Goal: Task Accomplishment & Management: Manage account settings

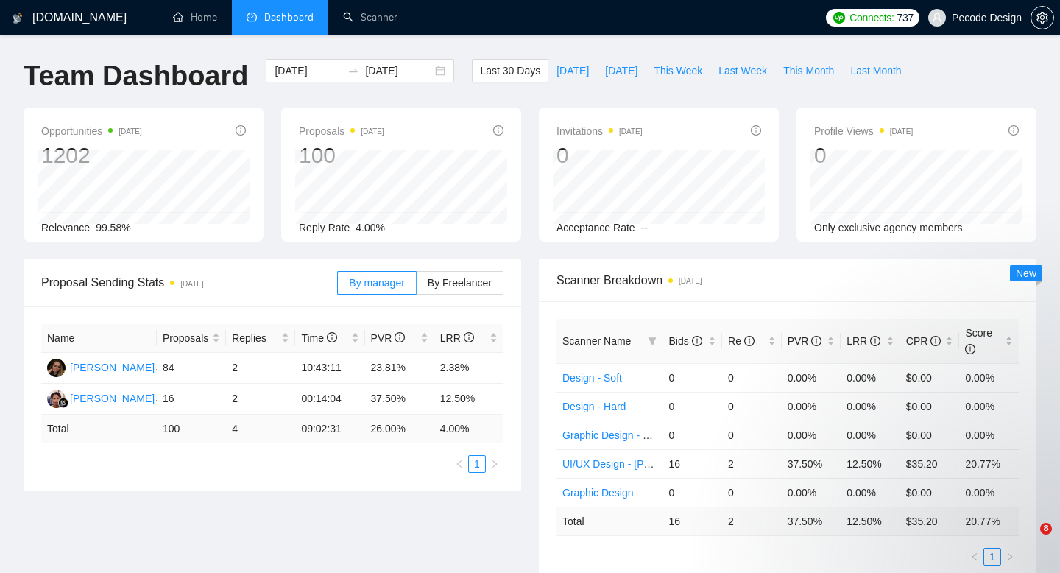
click at [991, 18] on span "Pecode Design" at bounding box center [987, 18] width 70 height 0
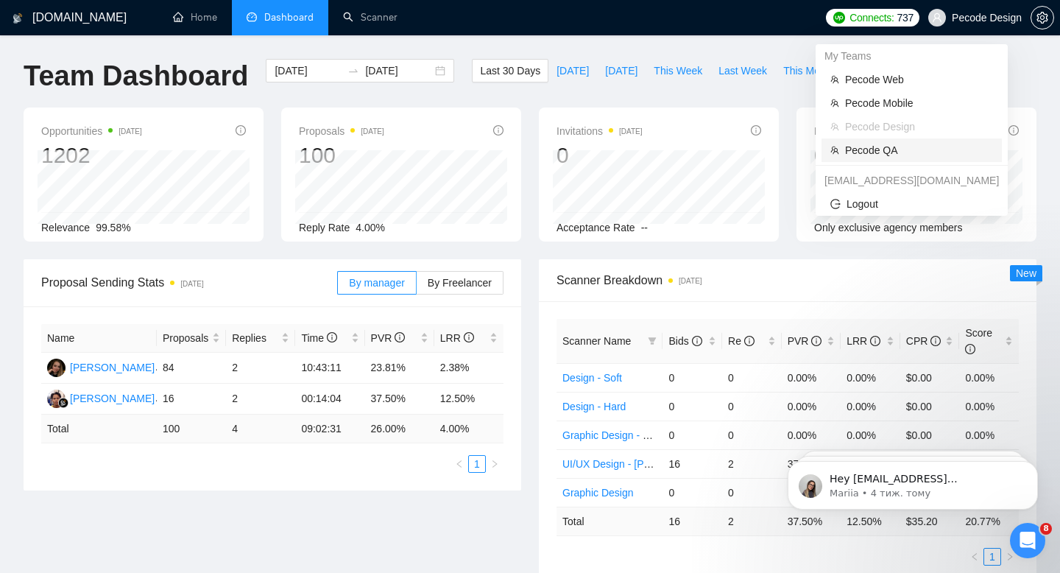
click at [869, 146] on span "Pecode QA" at bounding box center [919, 150] width 148 height 16
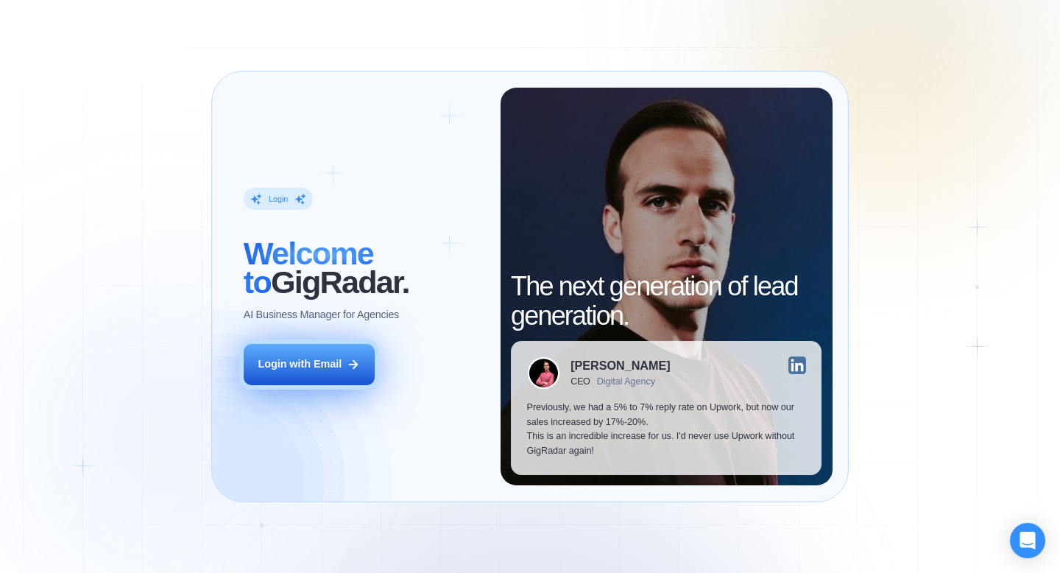
click at [334, 383] on button "Login with Email" at bounding box center [309, 364] width 131 height 41
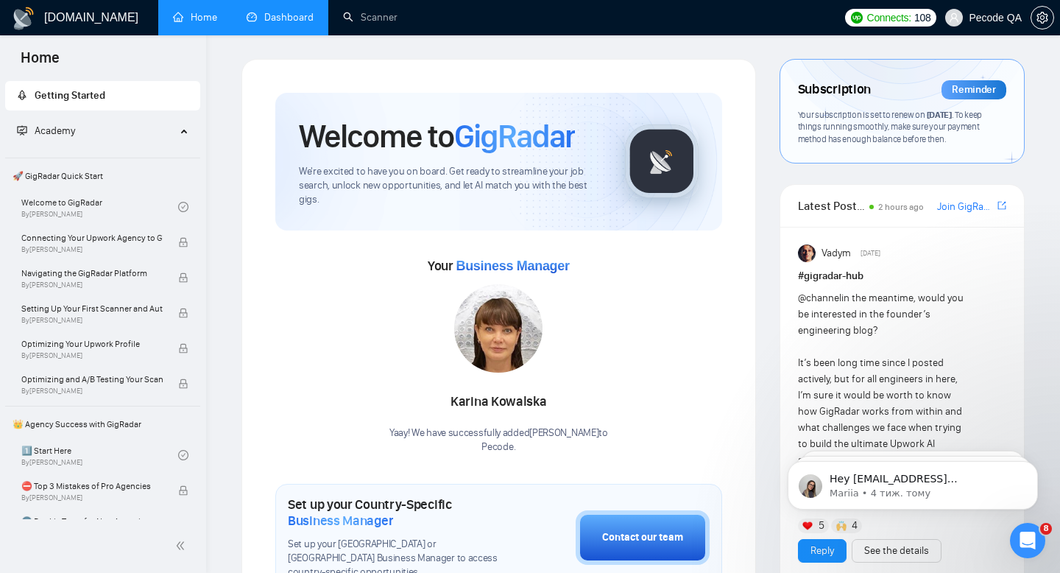
click at [305, 18] on link "Dashboard" at bounding box center [280, 17] width 67 height 13
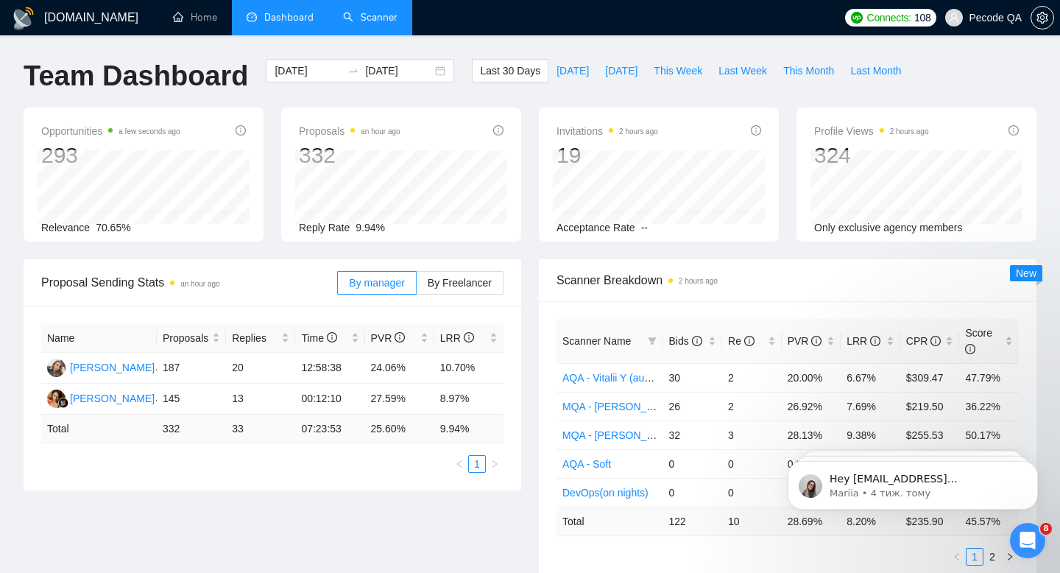
click at [354, 11] on link "Scanner" at bounding box center [370, 17] width 54 height 13
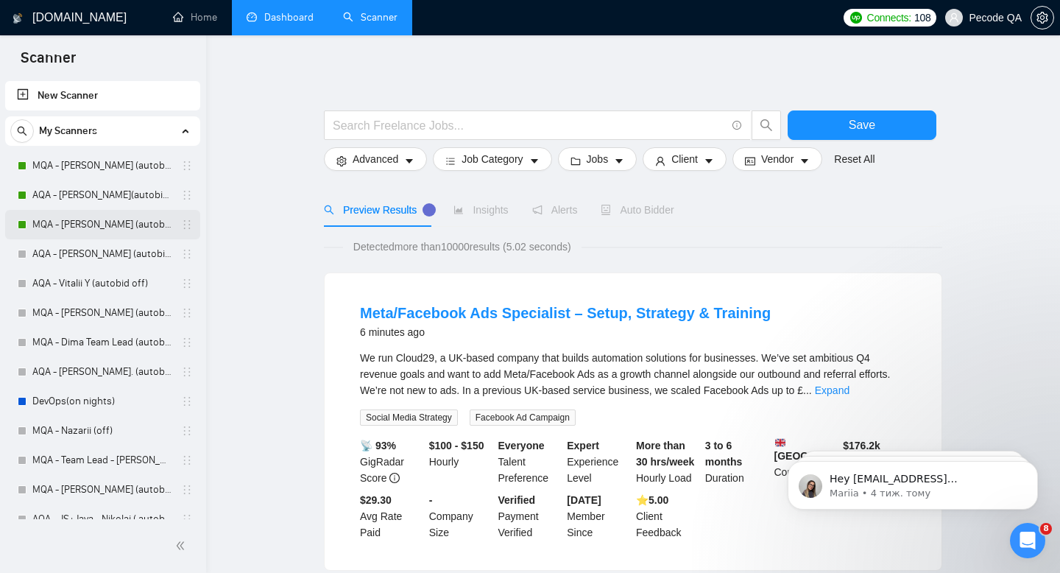
click at [91, 224] on link "MQA - [PERSON_NAME] (autobid on)" at bounding box center [102, 224] width 140 height 29
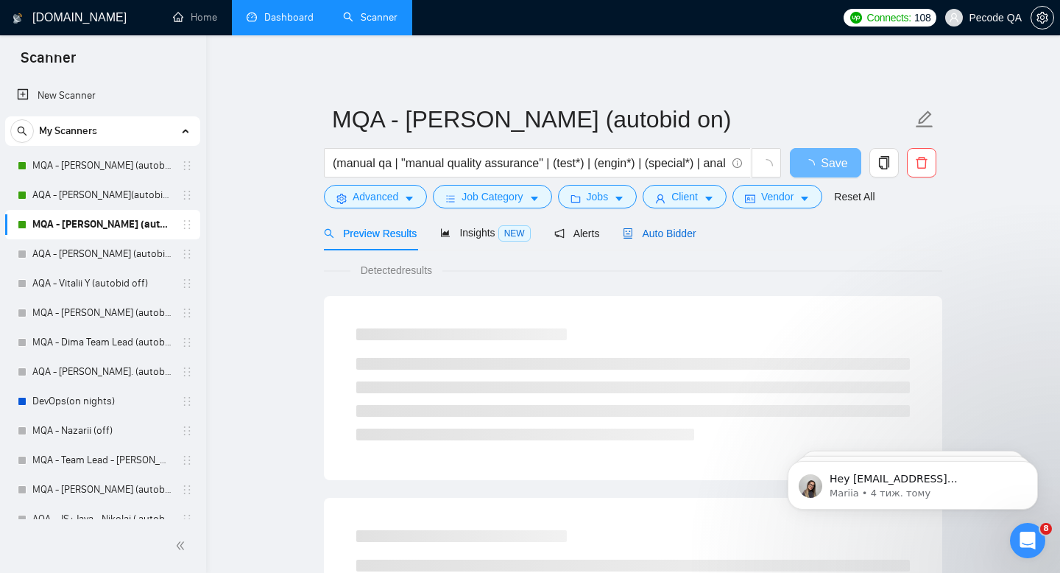
click at [690, 235] on span "Auto Bidder" at bounding box center [659, 233] width 73 height 12
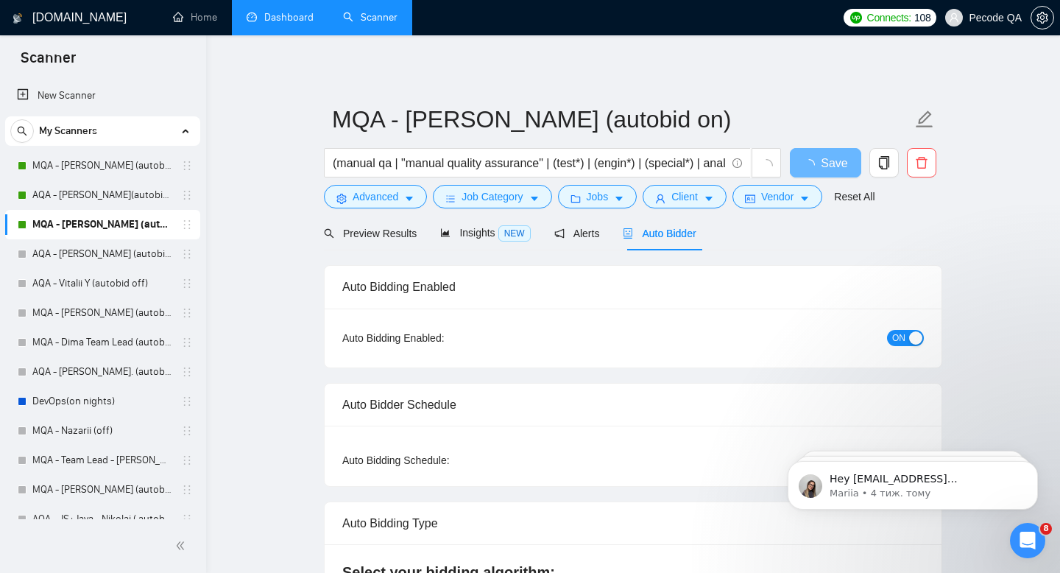
checkbox input "true"
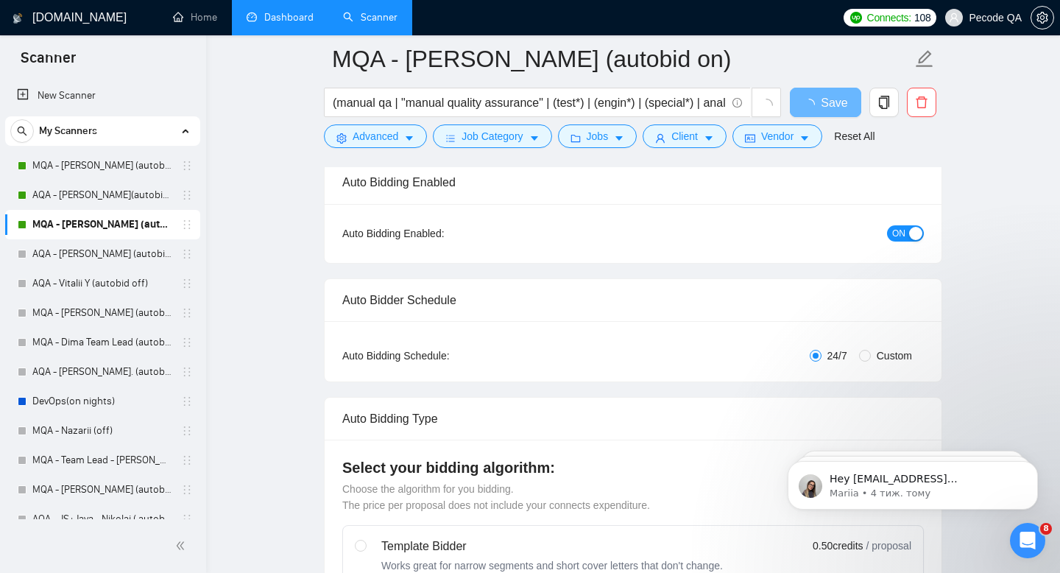
click at [880, 357] on span "Custom" at bounding box center [894, 355] width 47 height 16
click at [871, 357] on input "Custom" at bounding box center [865, 356] width 12 height 12
radio input "true"
radio input "false"
checkbox input "true"
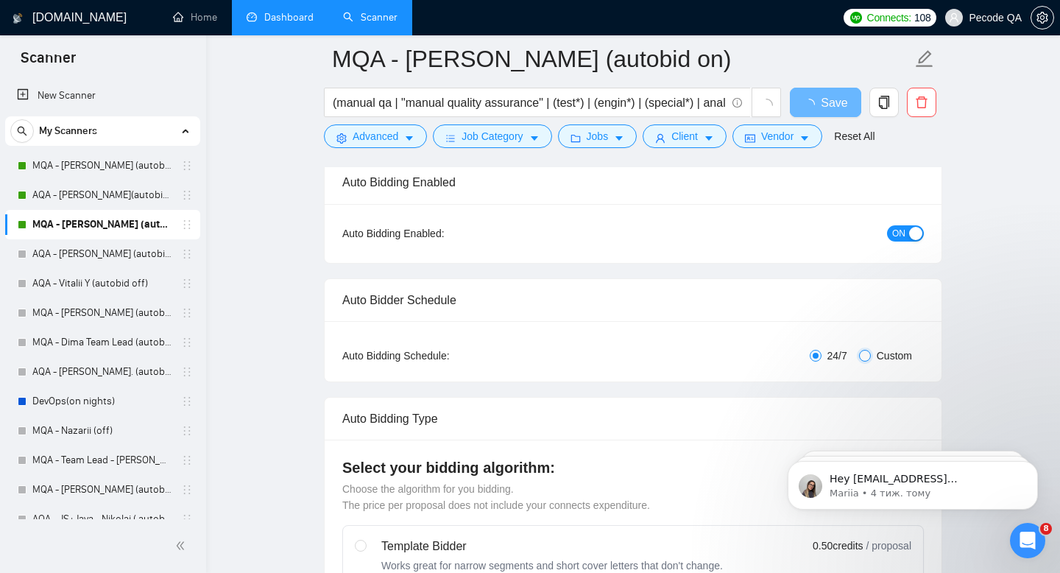
checkbox input "true"
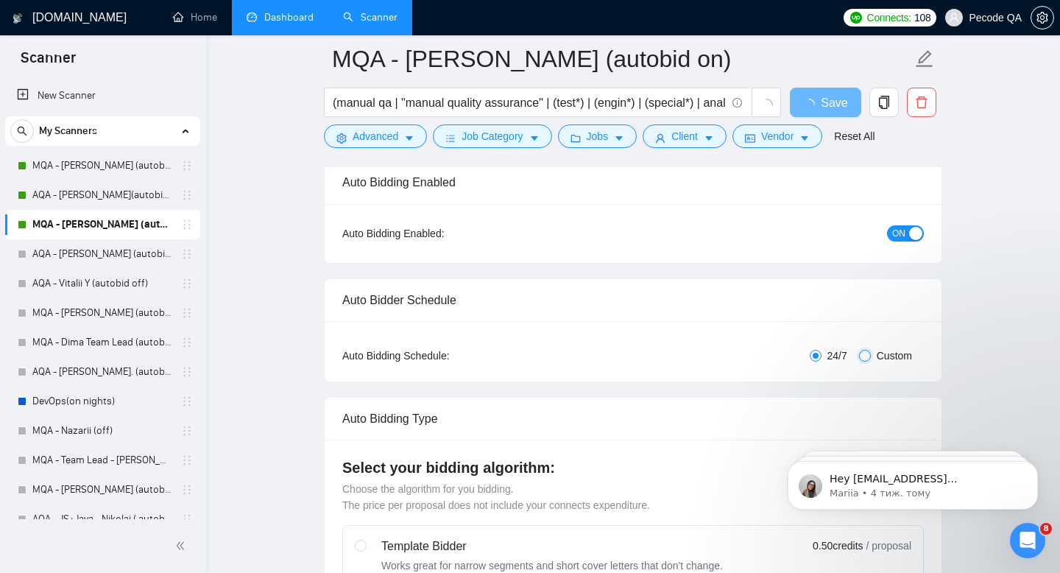
checkbox input "true"
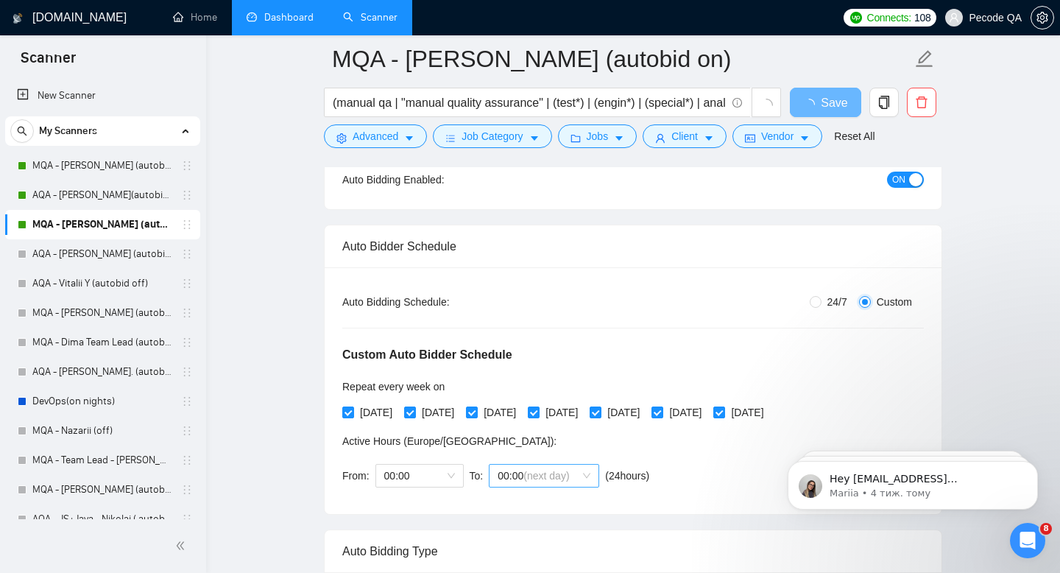
scroll to position [279, 0]
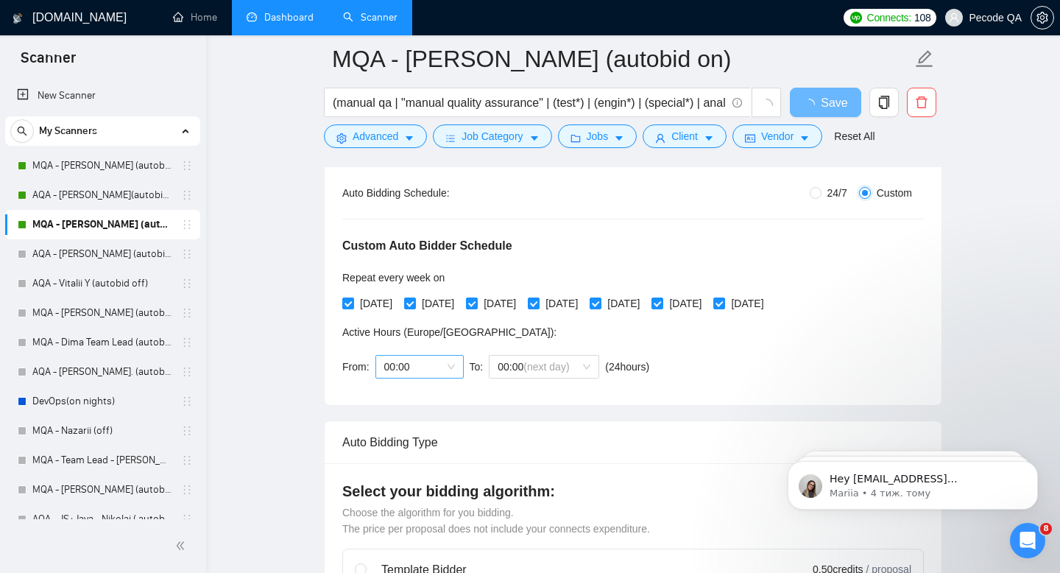
click at [421, 367] on span "00:00" at bounding box center [419, 367] width 71 height 22
click at [402, 566] on div "18:00" at bounding box center [419, 565] width 71 height 16
click at [558, 368] on span "(next day)" at bounding box center [546, 367] width 46 height 12
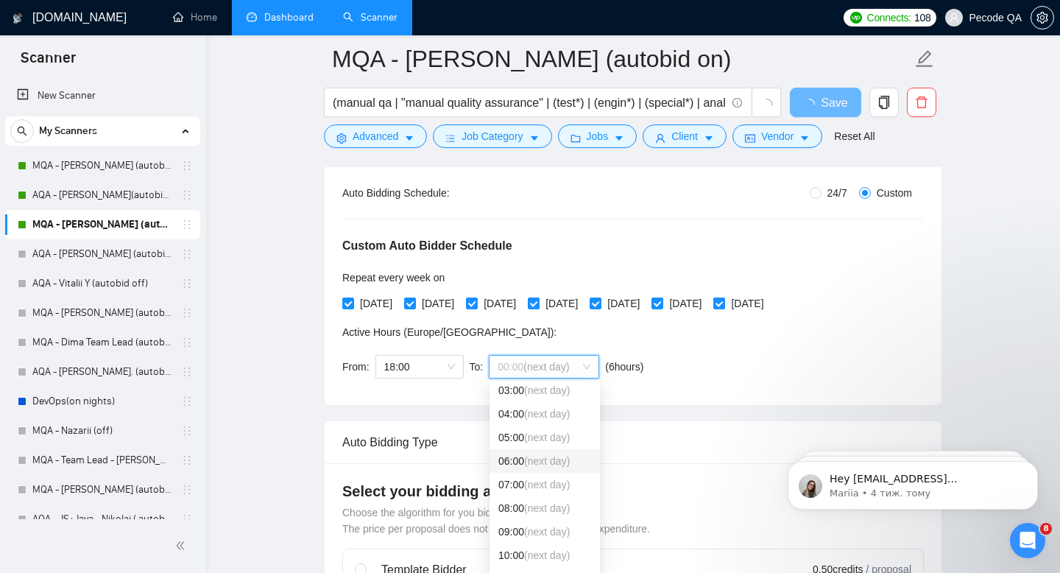
scroll to position [79, 0]
click at [531, 531] on span "(next day)" at bounding box center [547, 529] width 46 height 12
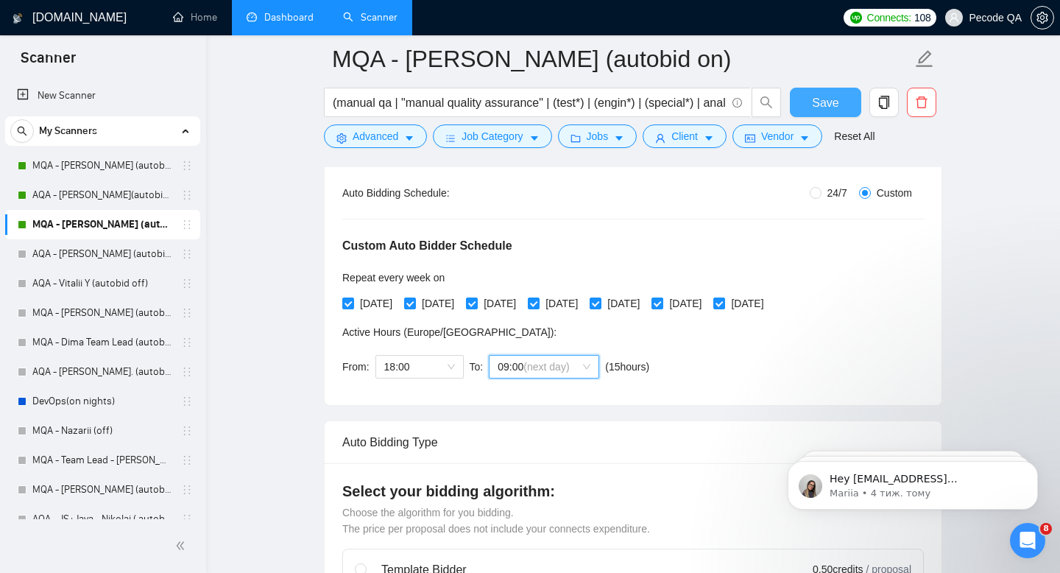
click at [841, 100] on button "Save" at bounding box center [825, 102] width 71 height 29
checkbox input "true"
click at [837, 102] on span "Save" at bounding box center [825, 102] width 26 height 18
click at [286, 14] on link "Dashboard" at bounding box center [280, 17] width 67 height 13
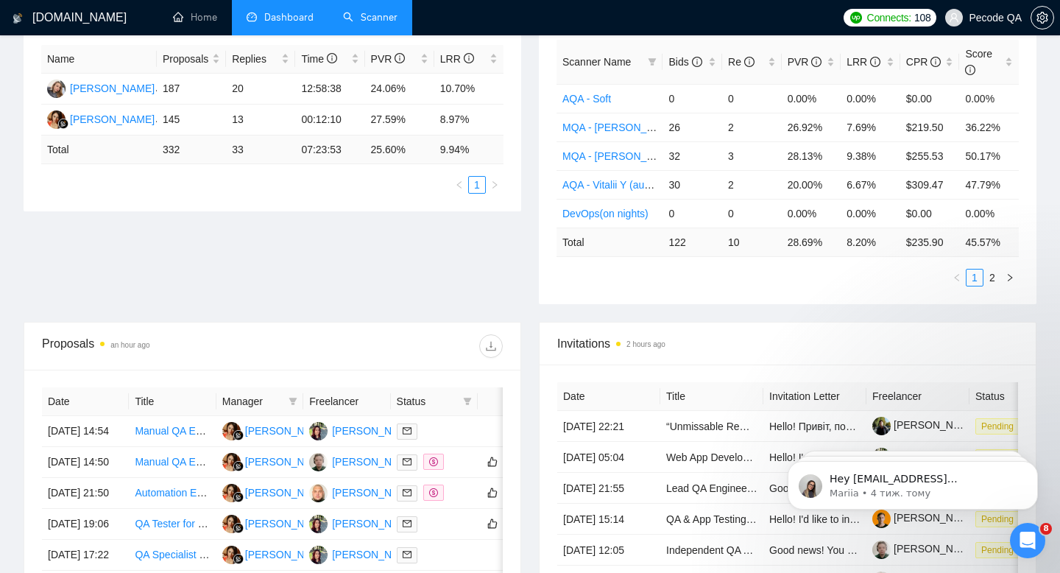
click at [350, 24] on link "Scanner" at bounding box center [370, 17] width 54 height 13
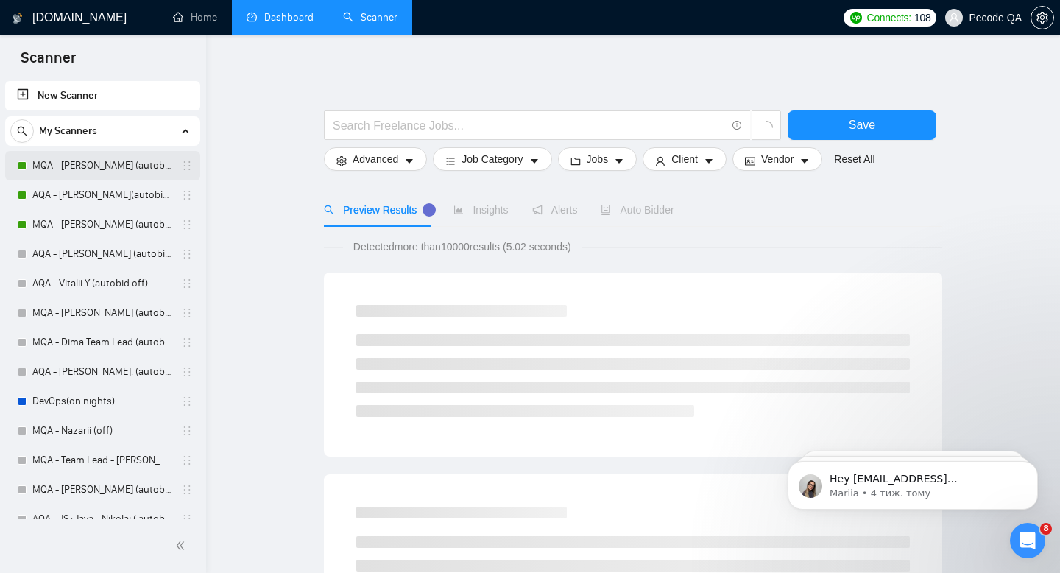
click at [133, 161] on link "MQA - Alexander D. (autobid On)" at bounding box center [102, 165] width 140 height 29
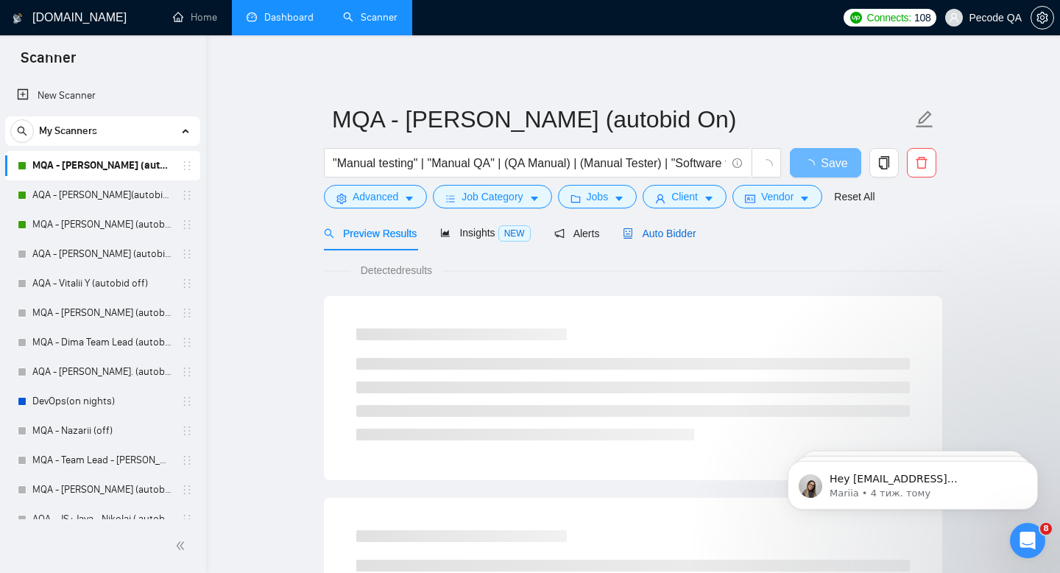
click at [693, 231] on span "Auto Bidder" at bounding box center [659, 233] width 73 height 12
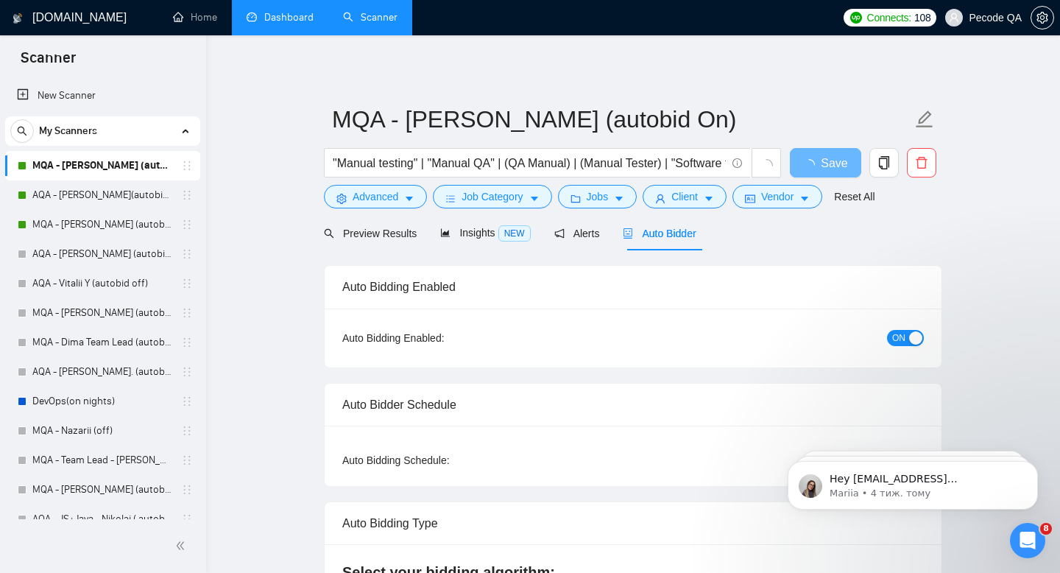
checkbox input "true"
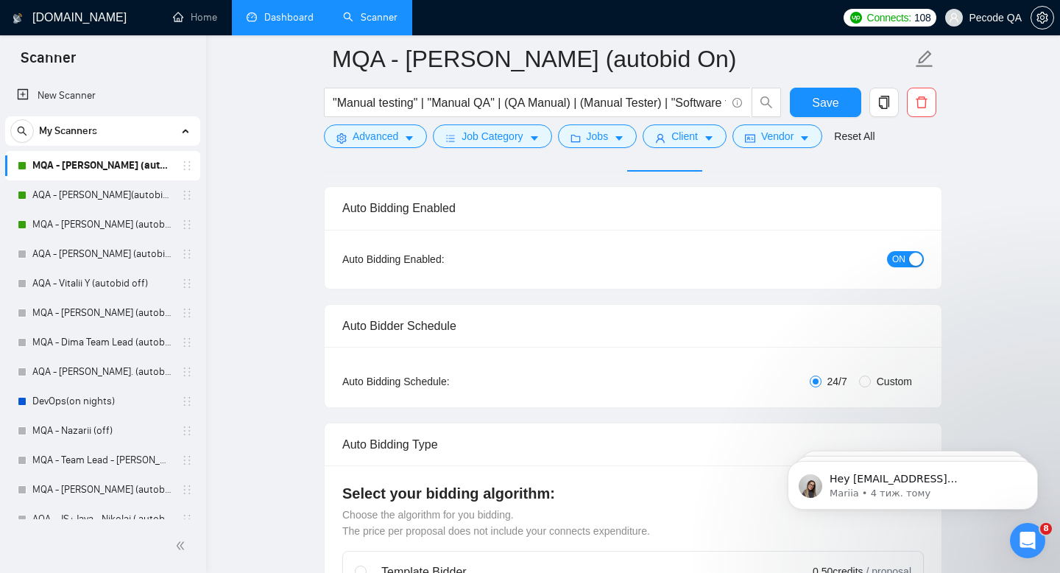
scroll to position [214, 0]
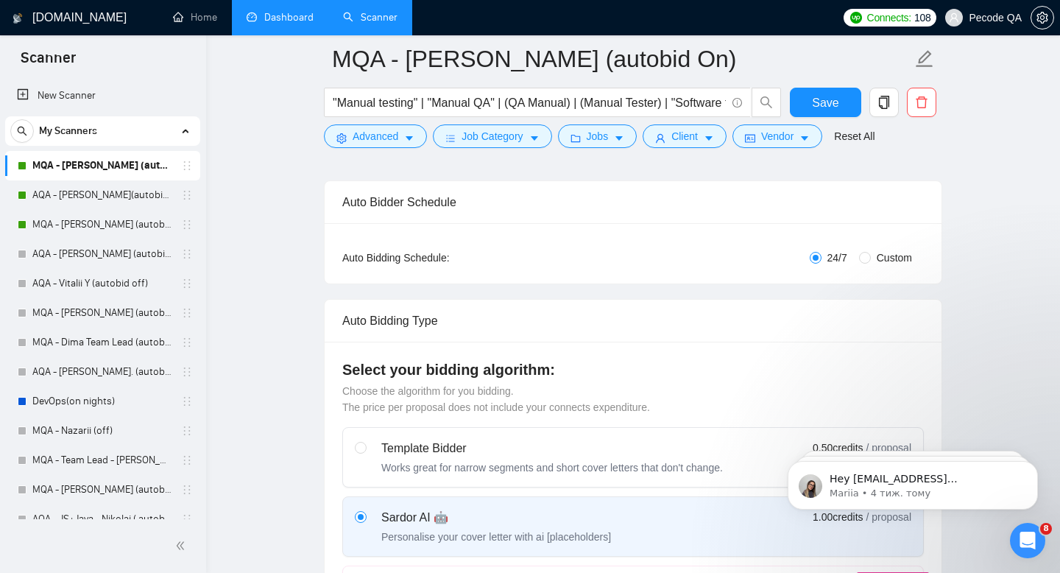
click at [875, 258] on span "Custom" at bounding box center [894, 258] width 47 height 16
click at [871, 258] on input "Custom" at bounding box center [865, 258] width 12 height 12
radio input "true"
radio input "false"
checkbox input "true"
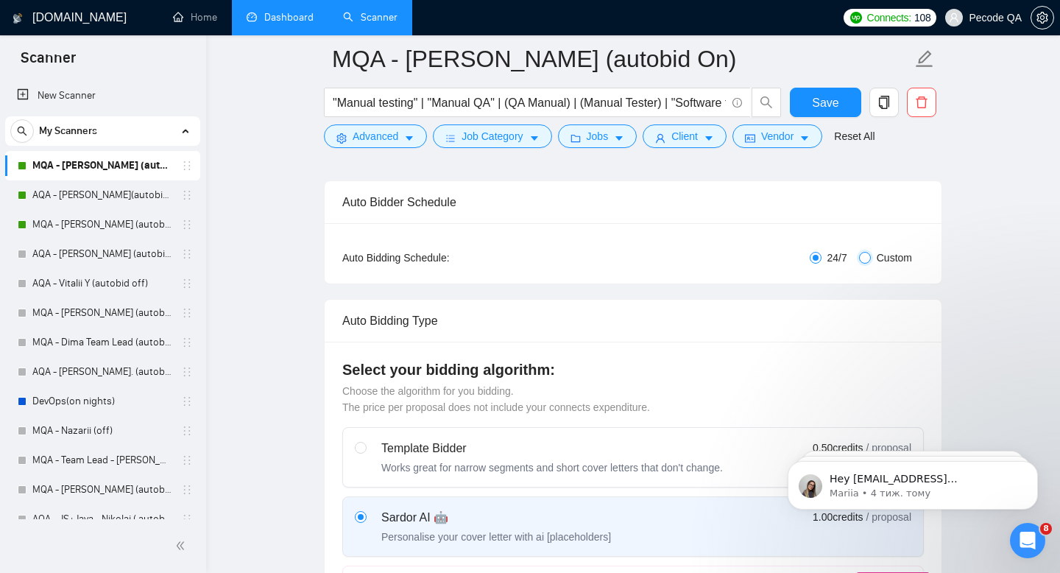
checkbox input "true"
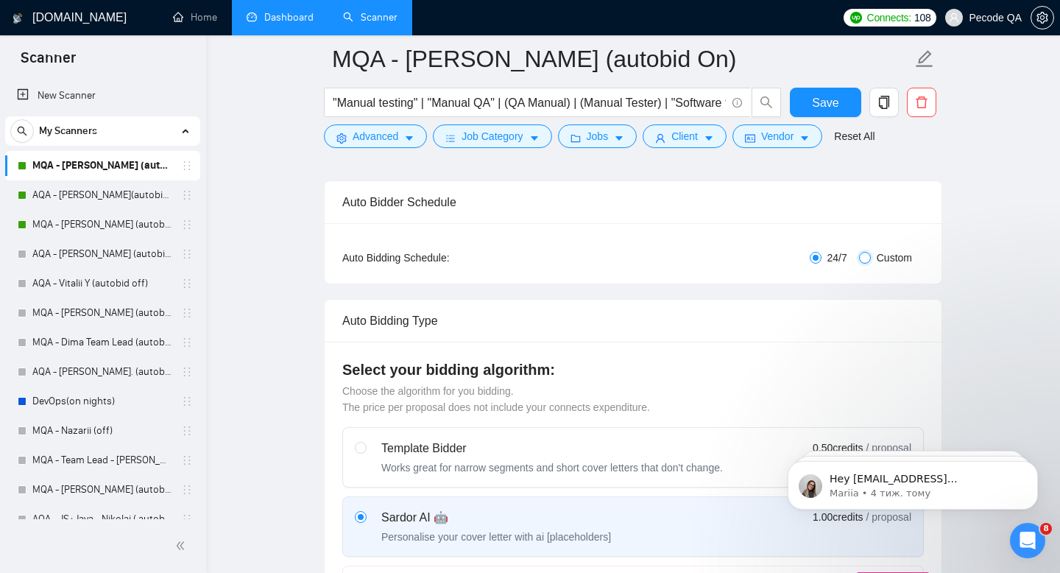
checkbox input "true"
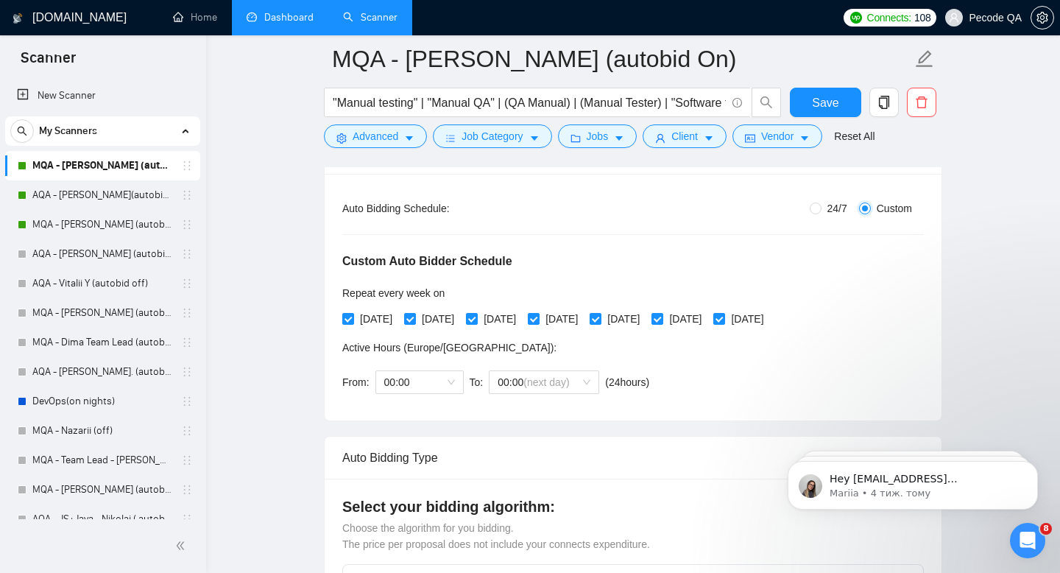
scroll to position [374, 0]
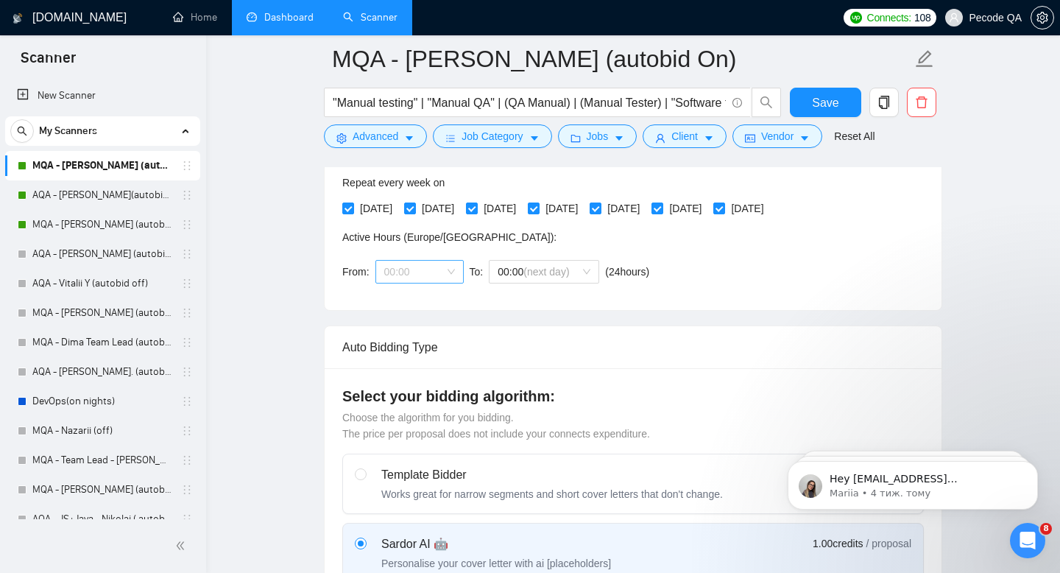
click at [422, 273] on span "00:00" at bounding box center [419, 272] width 71 height 22
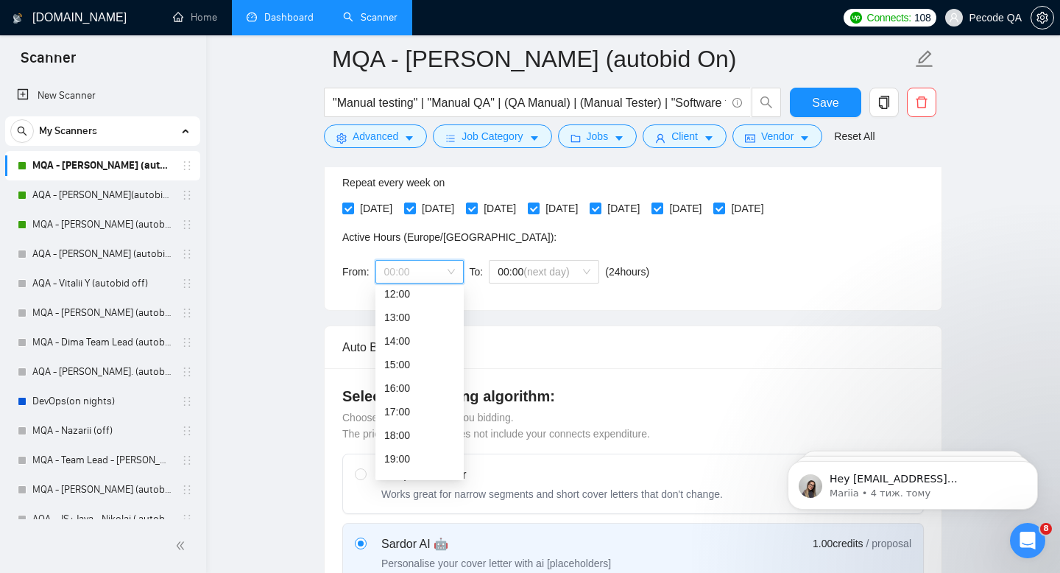
scroll to position [303, 0]
click at [408, 421] on div "18:00" at bounding box center [419, 422] width 71 height 16
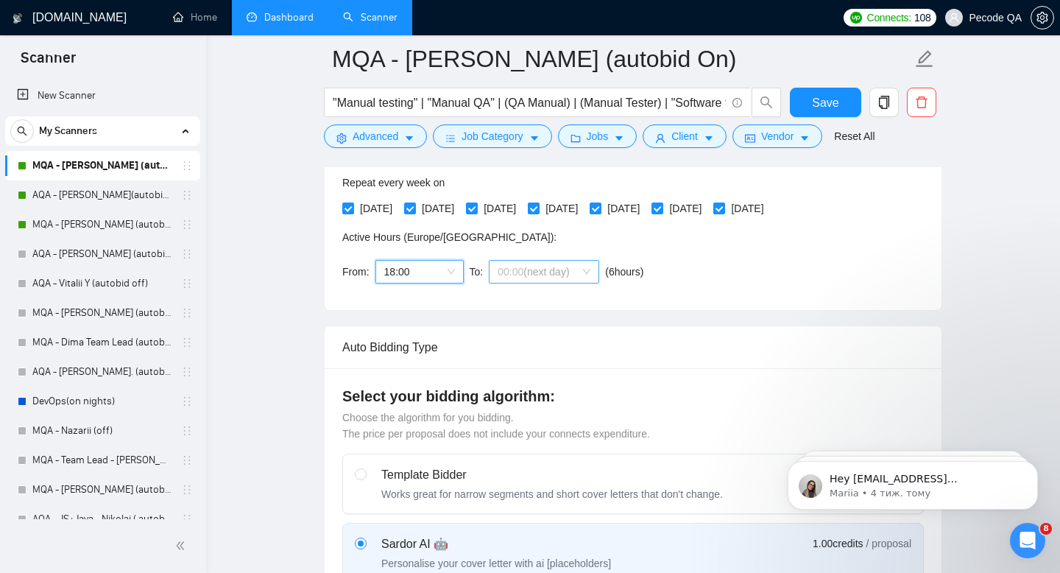
click at [540, 274] on span "(next day)" at bounding box center [546, 272] width 46 height 12
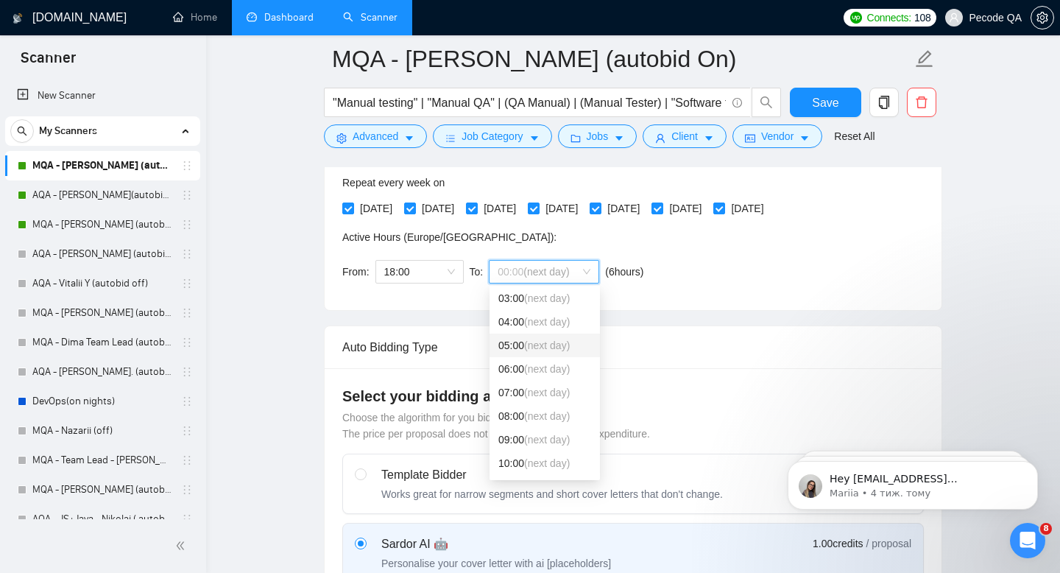
scroll to position [77, 0]
click at [517, 434] on div "09:00 (next day)" at bounding box center [544, 435] width 93 height 16
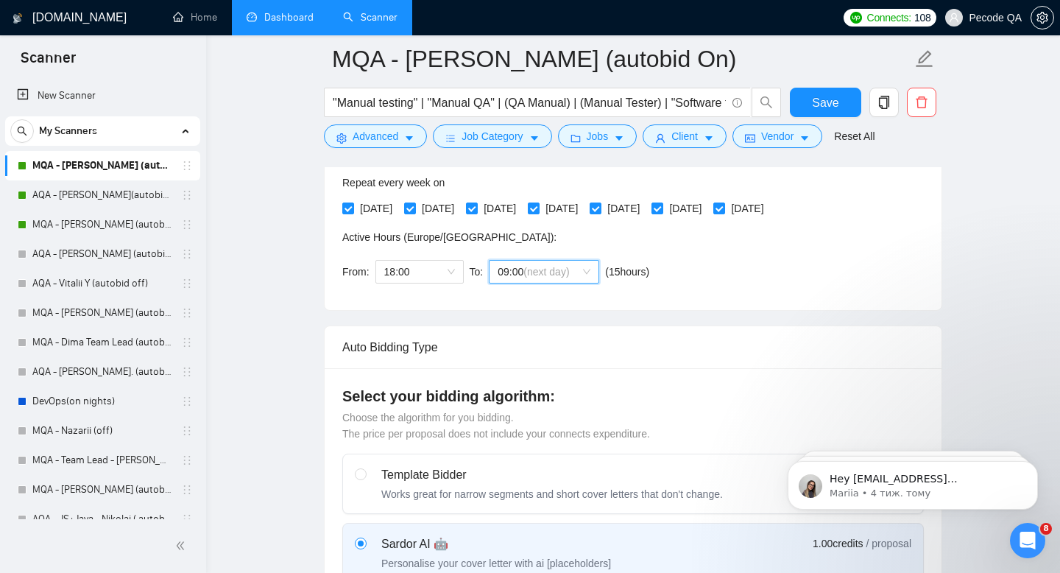
click at [562, 282] on span "09:00 (next day)" at bounding box center [544, 272] width 93 height 22
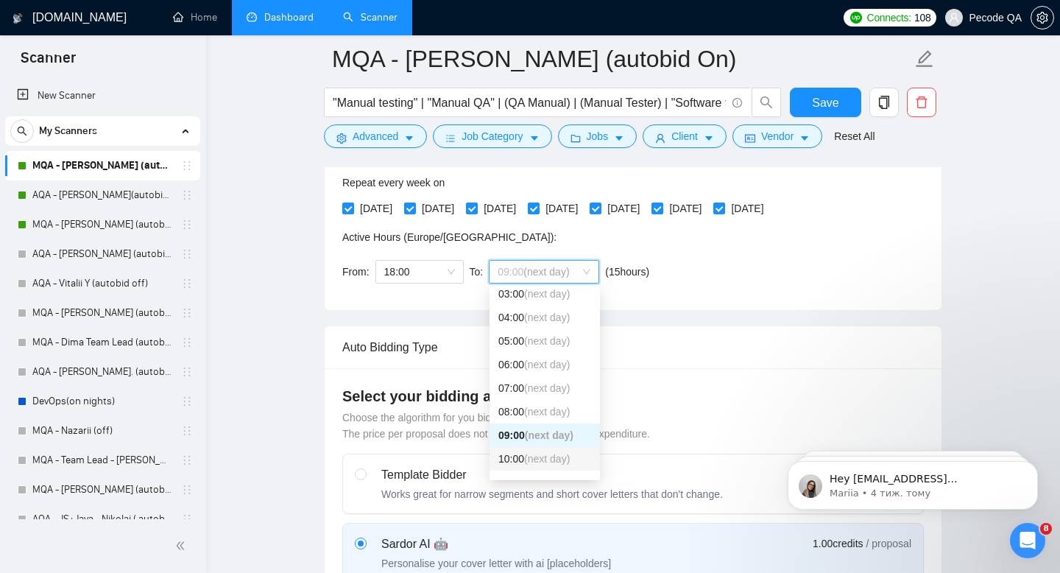
click at [517, 459] on div "10:00 (next day)" at bounding box center [544, 458] width 93 height 16
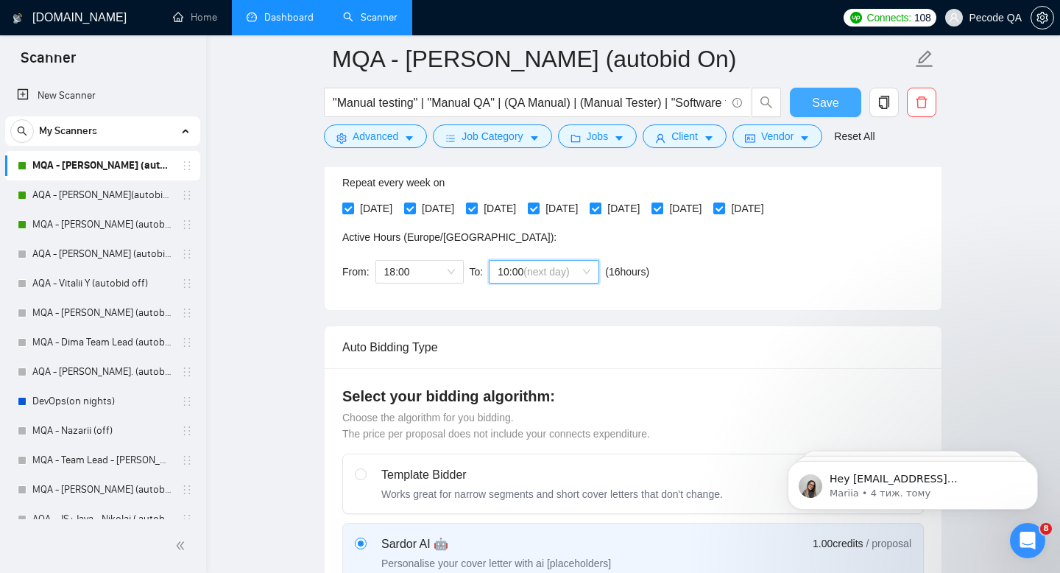
click at [821, 103] on span "Save" at bounding box center [825, 102] width 26 height 18
checkbox input "true"
click at [820, 108] on span "Save" at bounding box center [825, 102] width 26 height 18
checkbox input "true"
drag, startPoint x: 812, startPoint y: 105, endPoint x: 246, endPoint y: 2, distance: 575.3
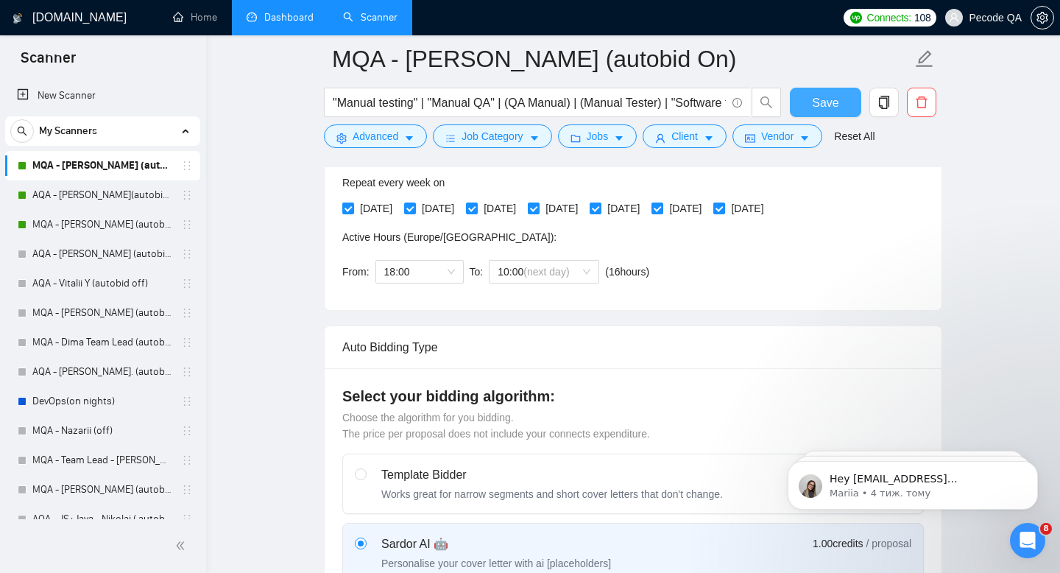
click at [812, 105] on button "Save" at bounding box center [825, 102] width 71 height 29
checkbox input "true"
click at [294, 18] on link "Dashboard" at bounding box center [280, 17] width 67 height 13
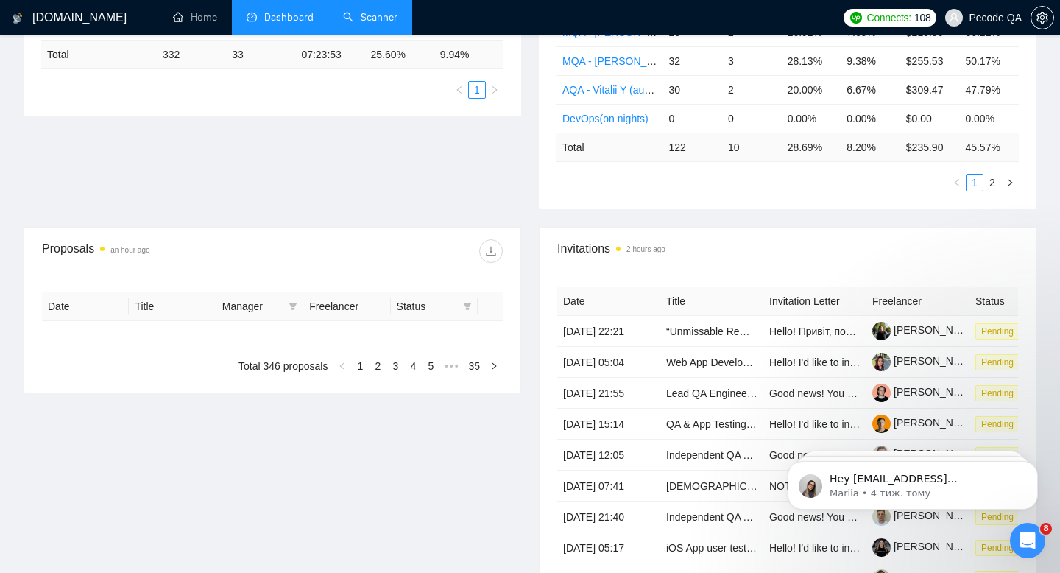
type input "2025-08-30"
type input "2025-09-29"
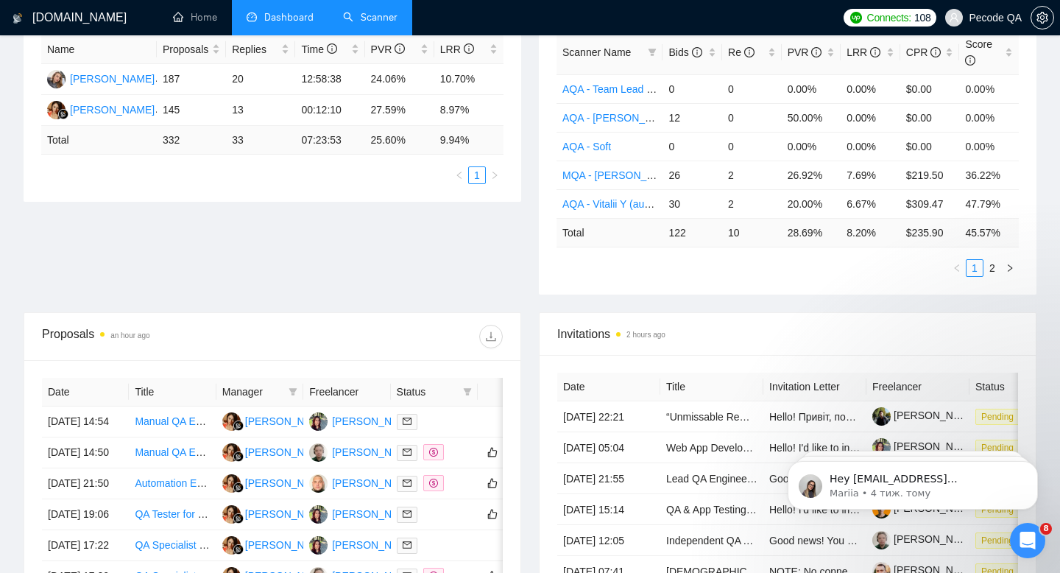
scroll to position [258, 0]
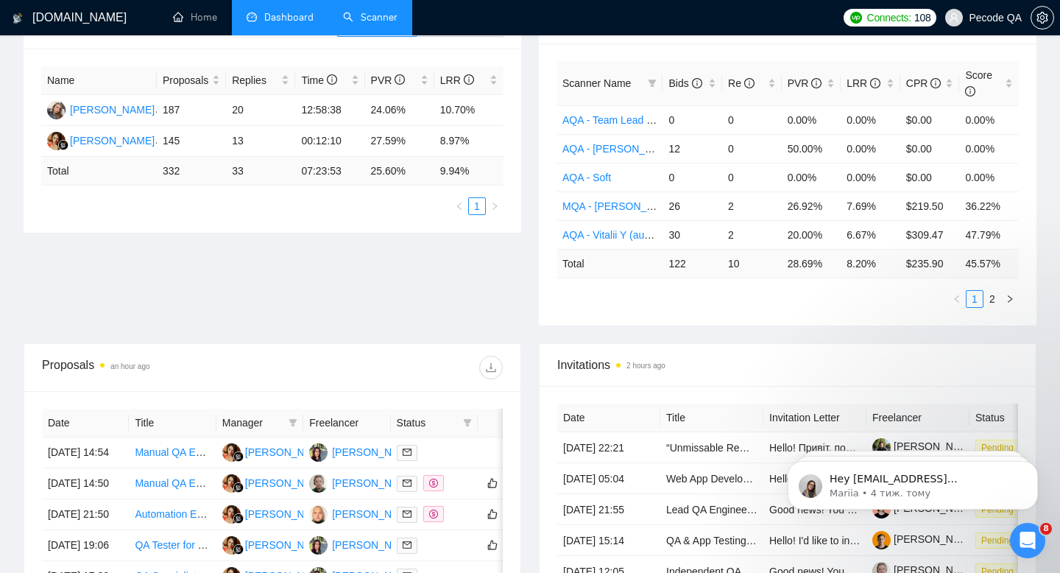
click at [380, 24] on link "Scanner" at bounding box center [370, 17] width 54 height 13
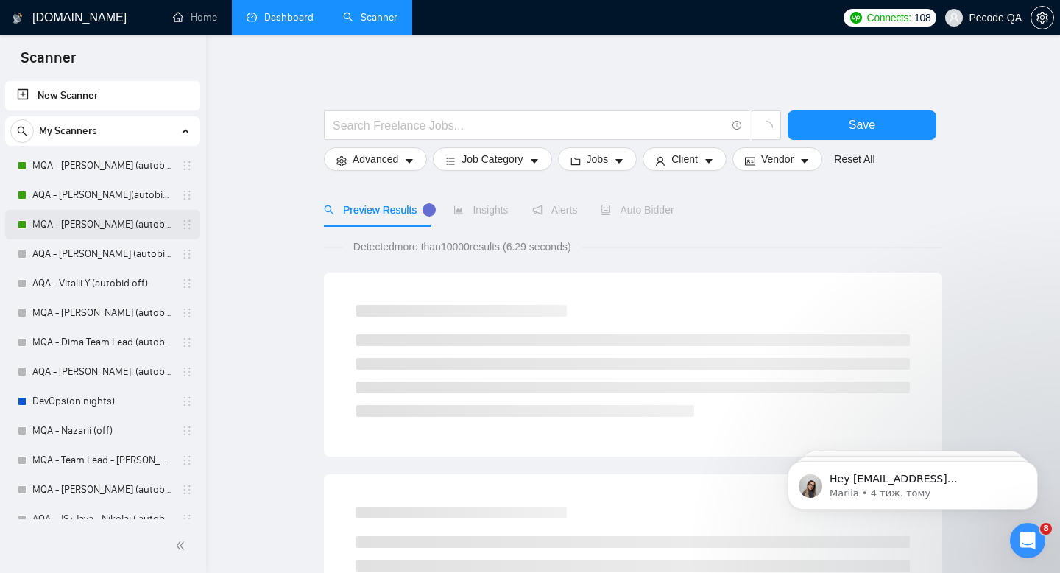
click at [119, 223] on link "MQA - Anna (autobid on)" at bounding box center [102, 224] width 140 height 29
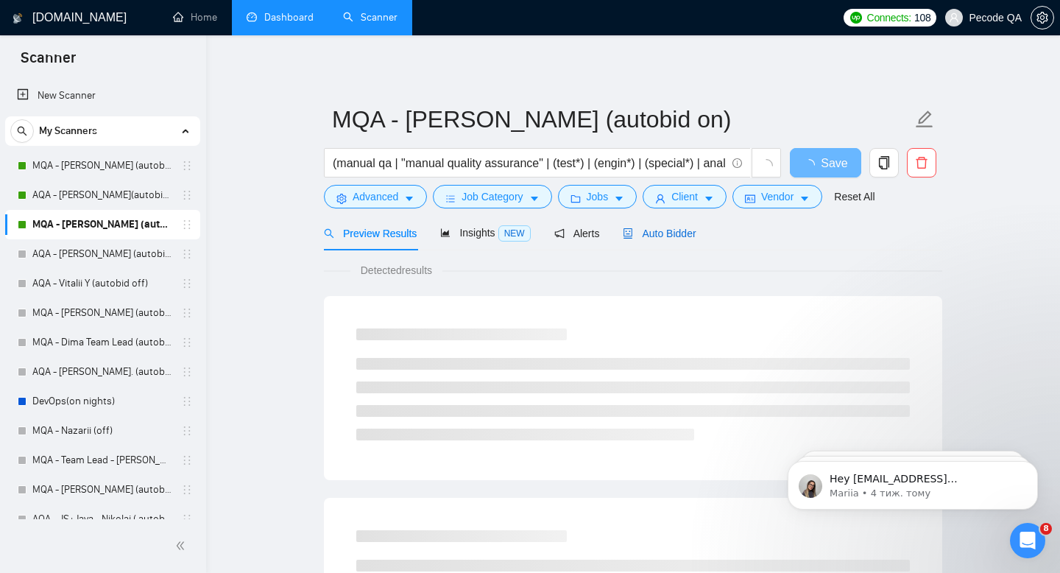
click at [640, 229] on span "Auto Bidder" at bounding box center [659, 233] width 73 height 12
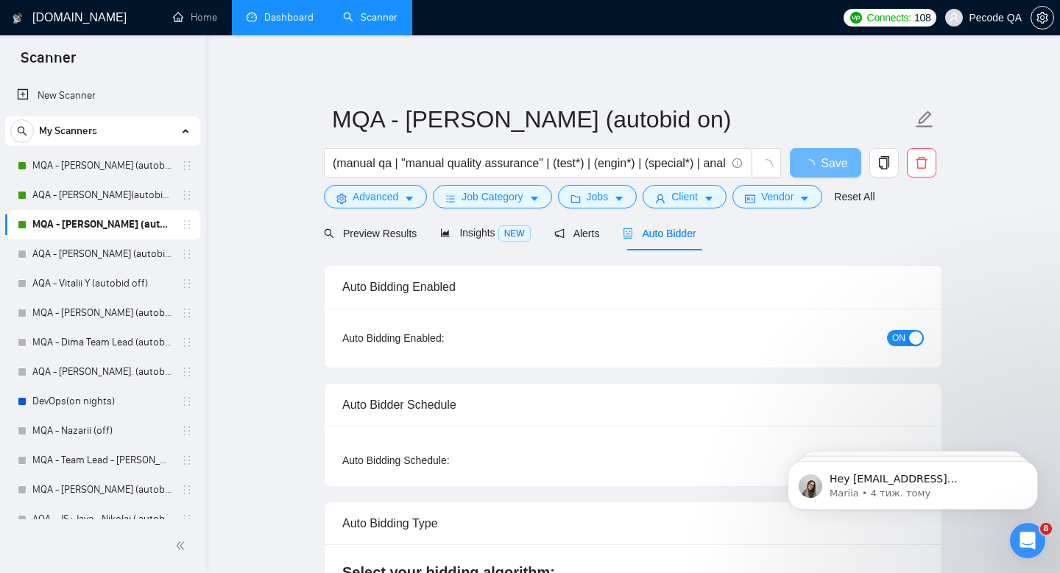
radio input "false"
radio input "true"
checkbox input "true"
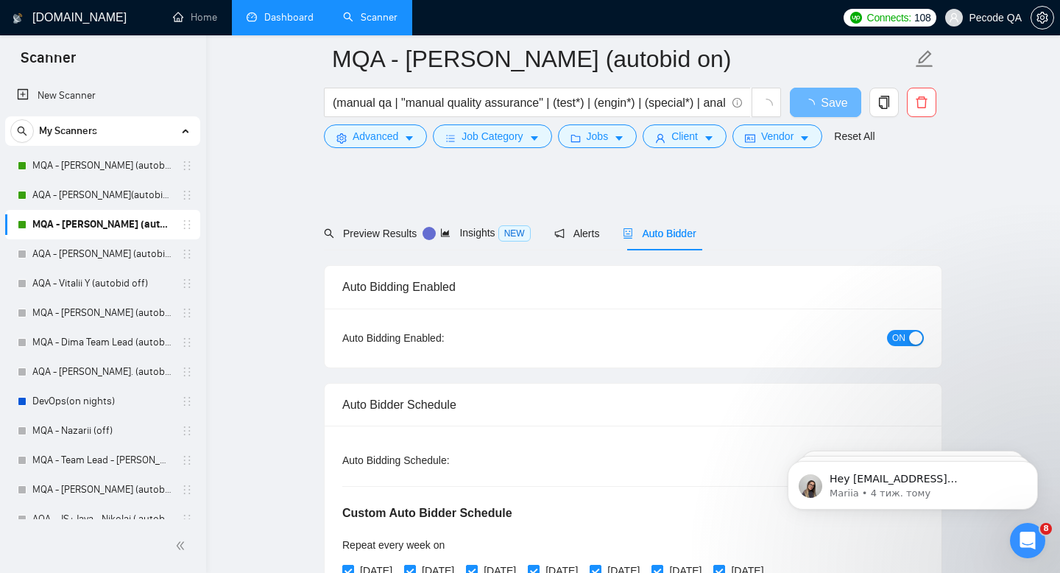
scroll to position [221, 0]
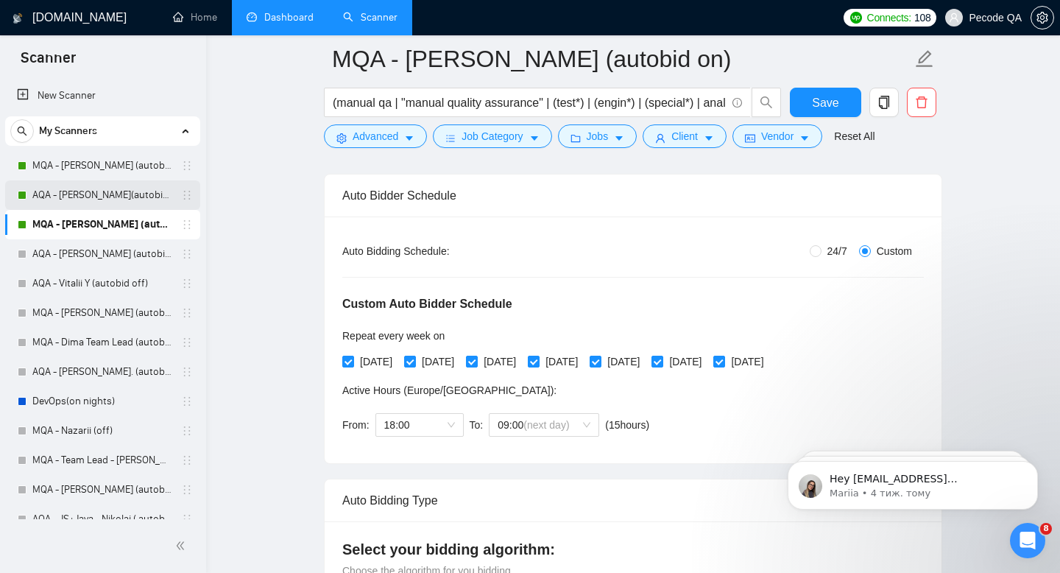
click at [82, 200] on link "AQA - Bogdan(autobid on) (Copy of Polina's)" at bounding box center [102, 194] width 140 height 29
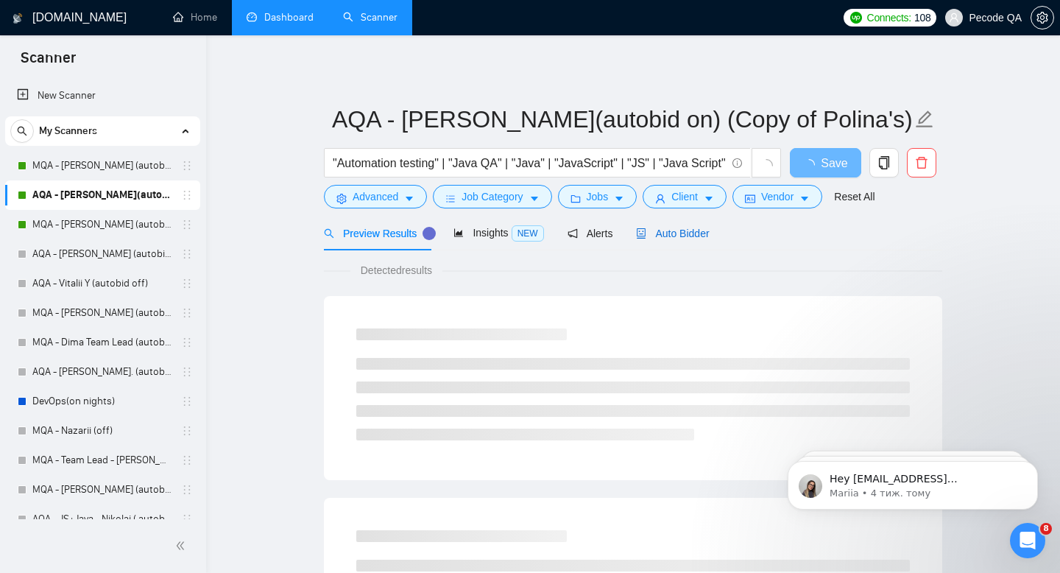
click at [669, 233] on span "Auto Bidder" at bounding box center [672, 233] width 73 height 12
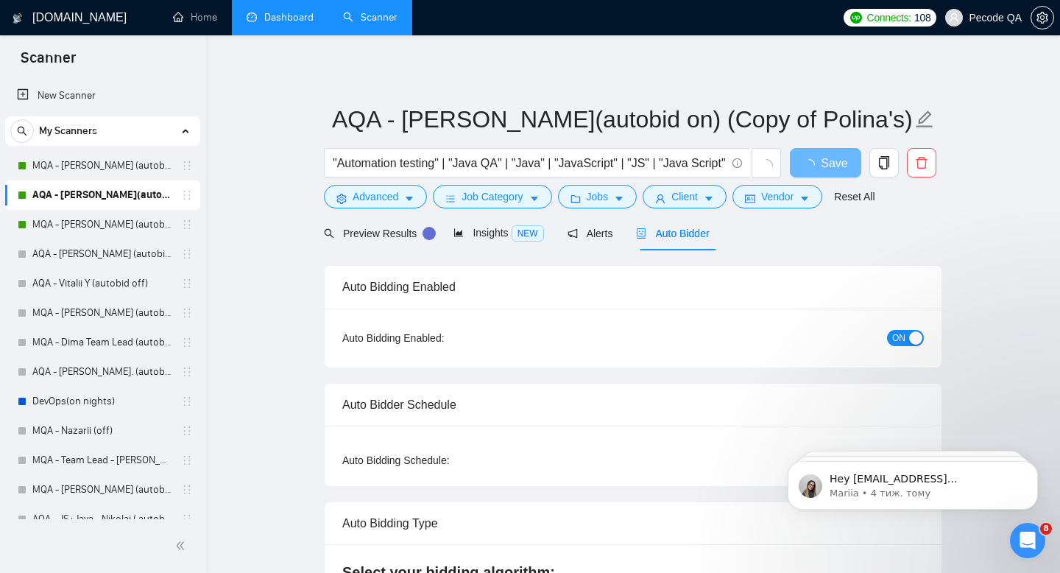
checkbox input "true"
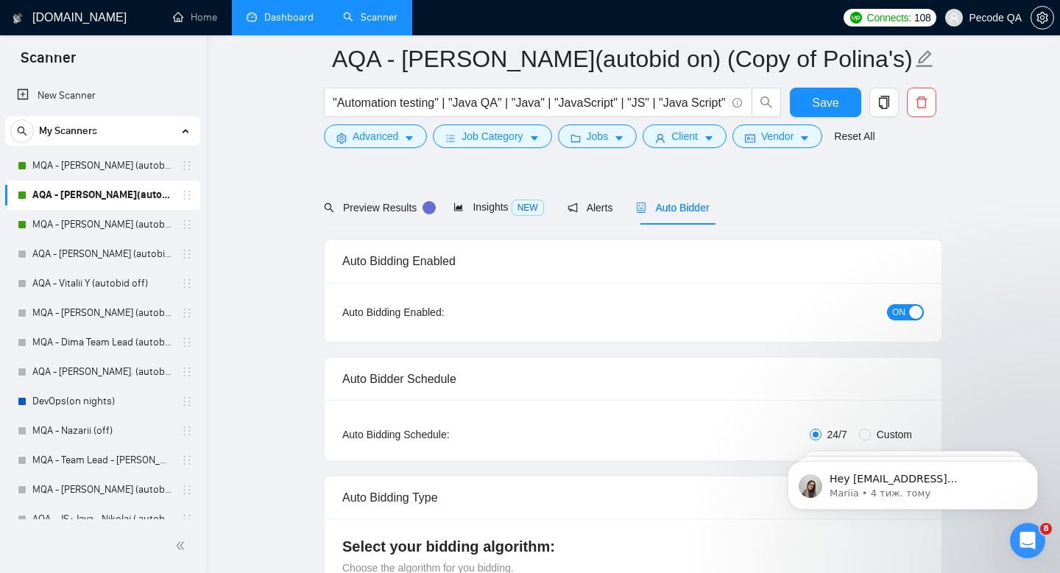
scroll to position [150, 0]
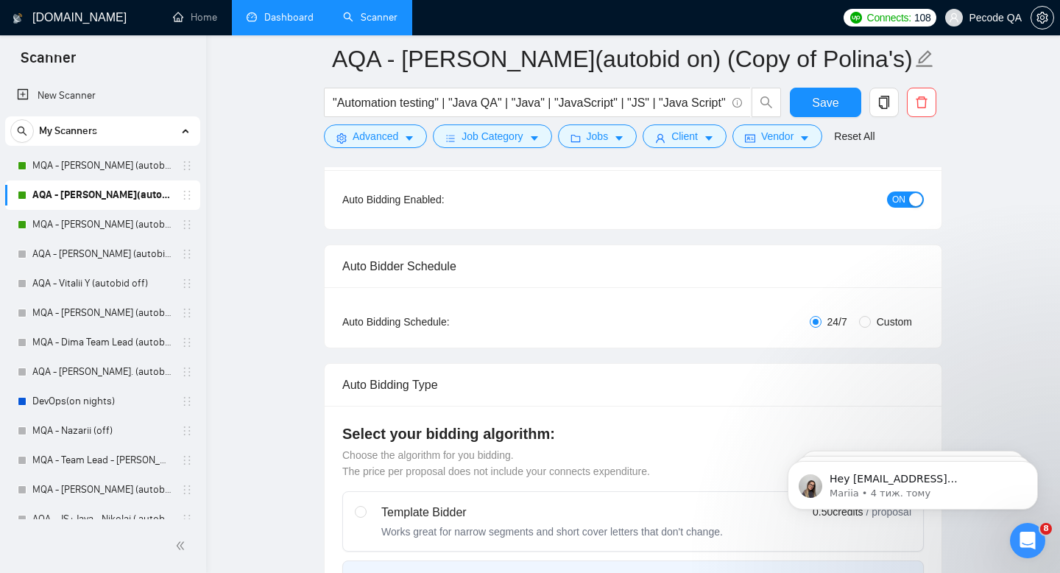
click at [880, 317] on span "Custom" at bounding box center [894, 322] width 47 height 16
click at [871, 317] on input "Custom" at bounding box center [865, 322] width 12 height 12
radio input "true"
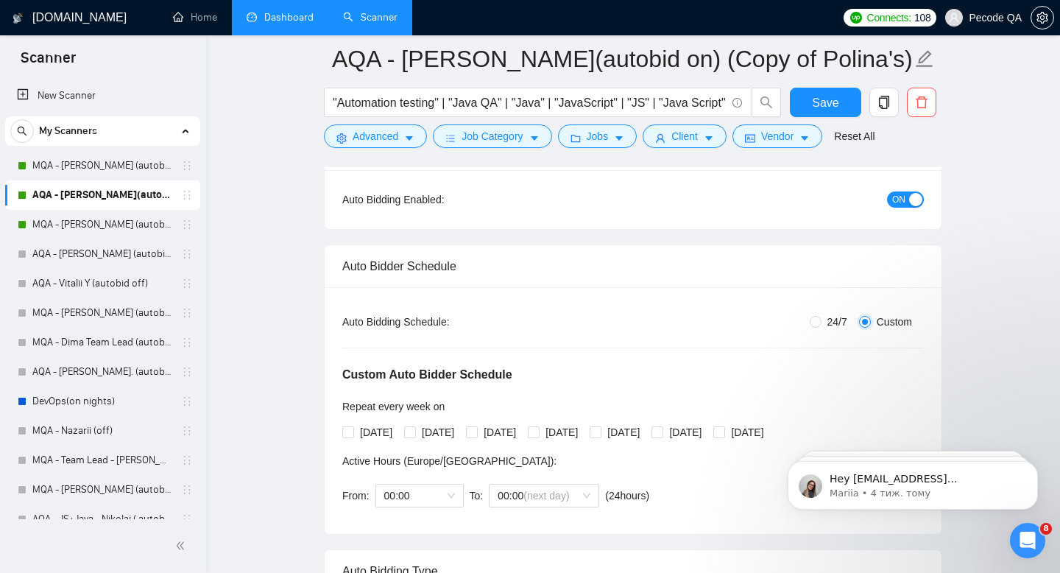
radio input "false"
checkbox input "true"
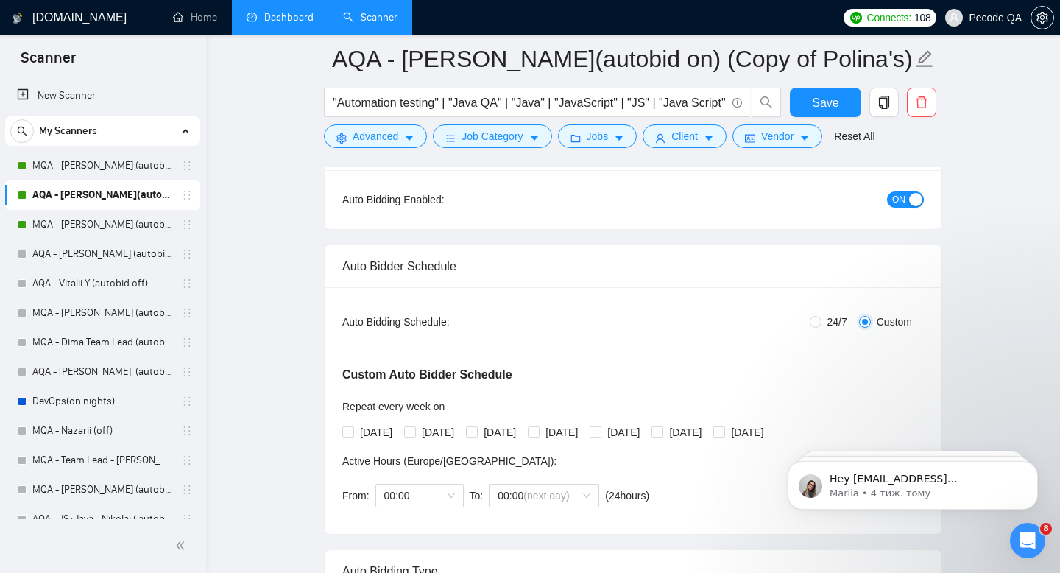
checkbox input "true"
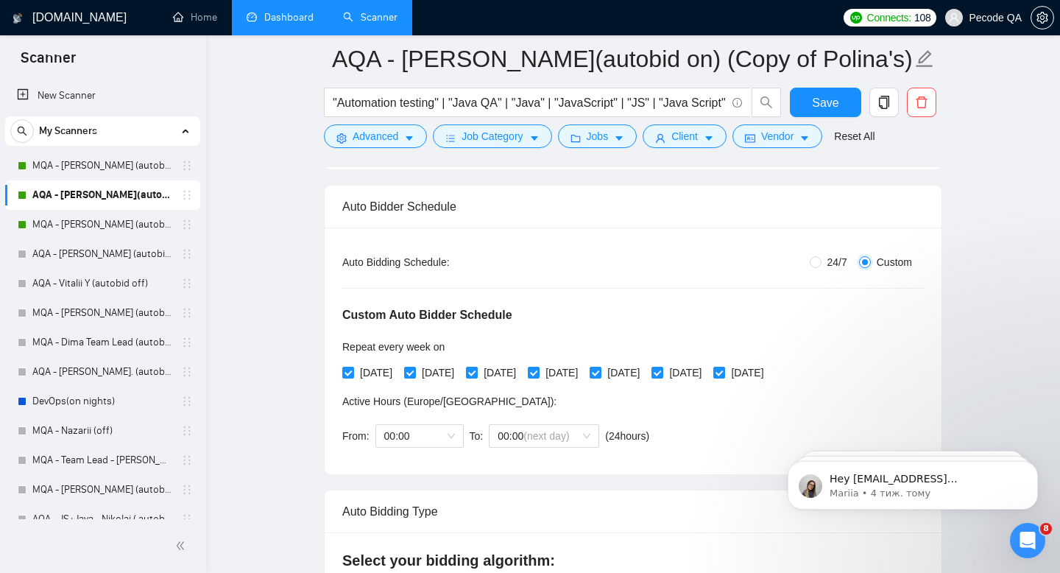
scroll to position [216, 0]
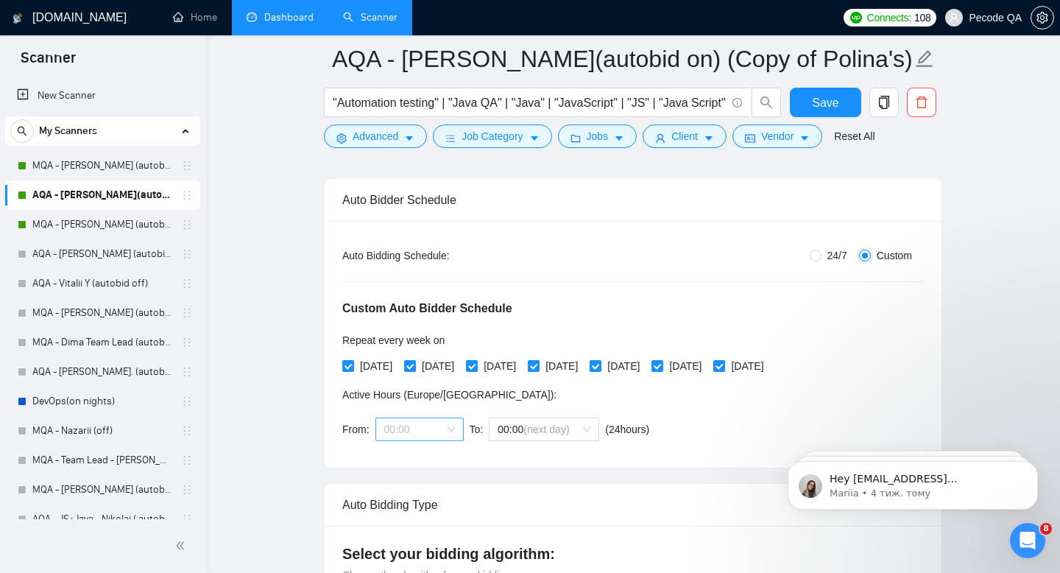
click at [415, 425] on span "00:00" at bounding box center [419, 429] width 71 height 22
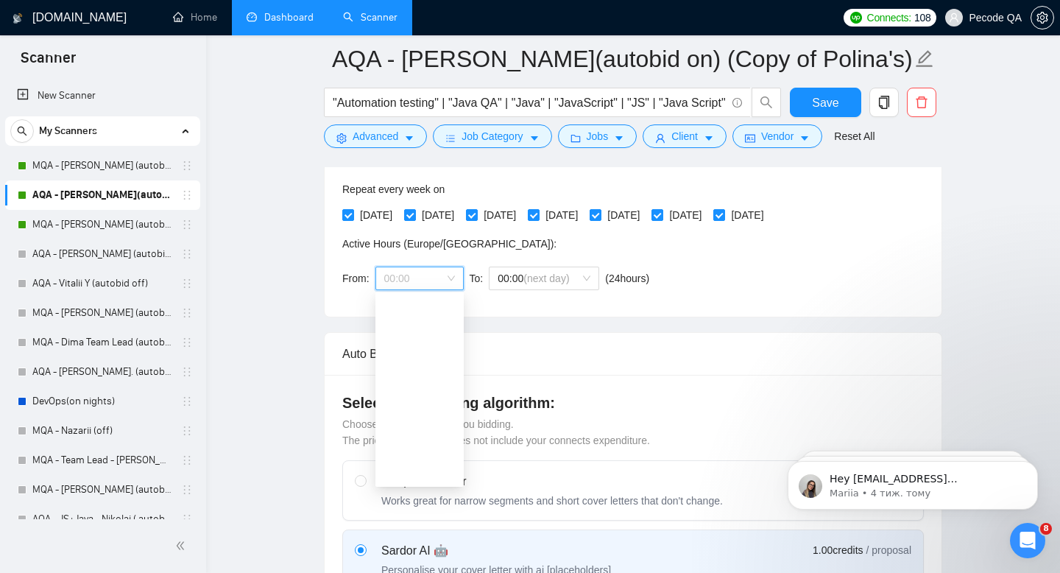
scroll to position [318, 0]
click at [403, 439] on div "19:00" at bounding box center [419, 436] width 71 height 16
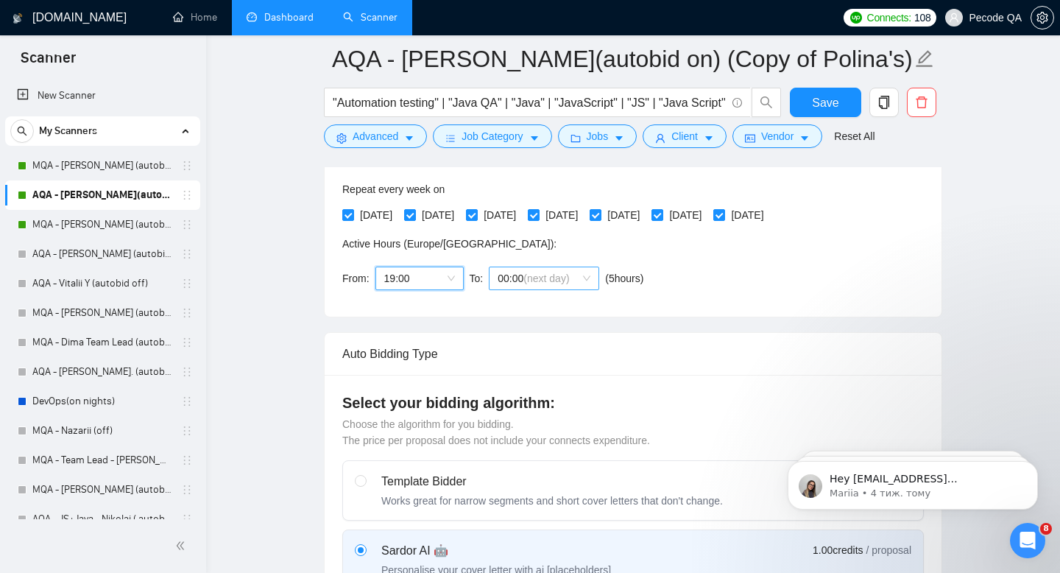
click at [528, 286] on span "00:00 (next day)" at bounding box center [544, 278] width 93 height 22
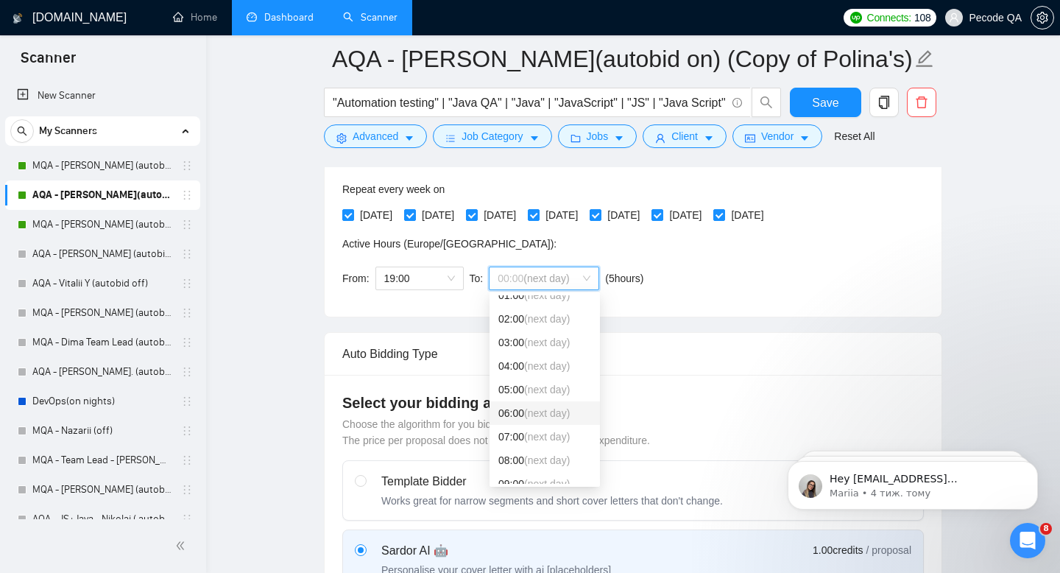
scroll to position [93, 0]
click at [519, 408] on div "08:00 (next day)" at bounding box center [544, 403] width 93 height 16
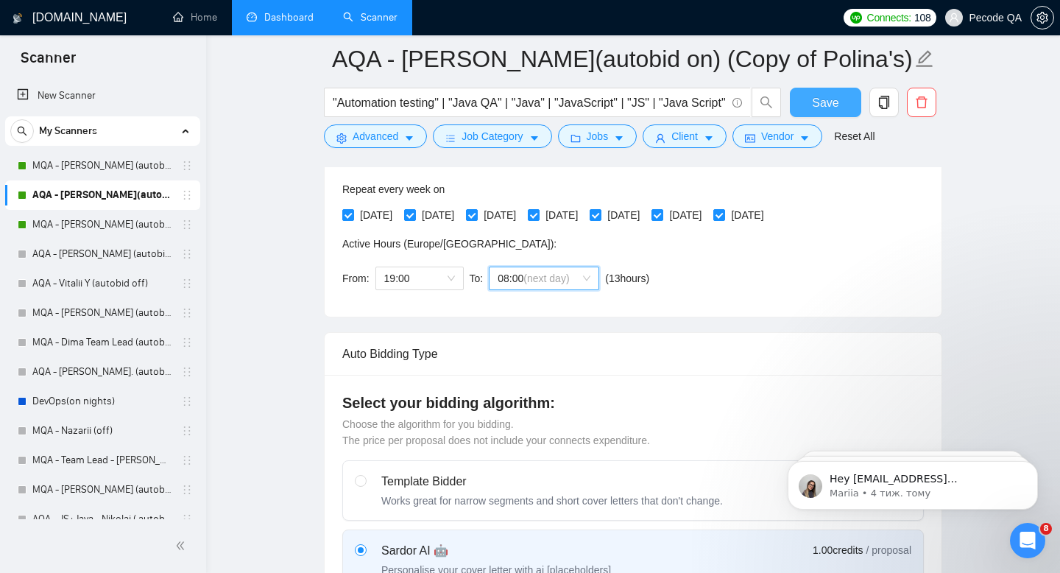
click at [823, 95] on span "Save" at bounding box center [825, 102] width 26 height 18
click at [816, 102] on span "Save" at bounding box center [825, 102] width 26 height 18
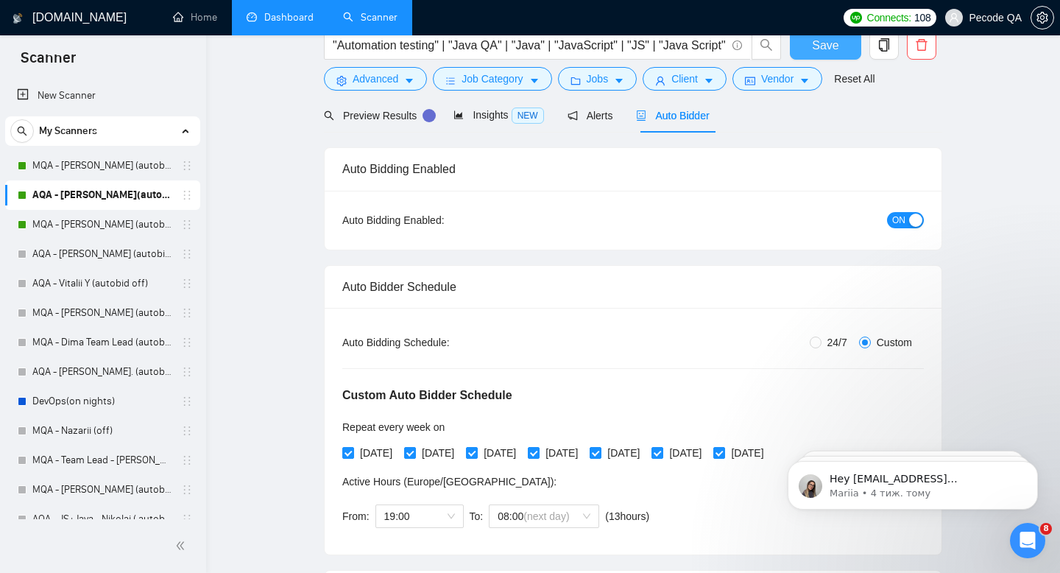
scroll to position [0, 0]
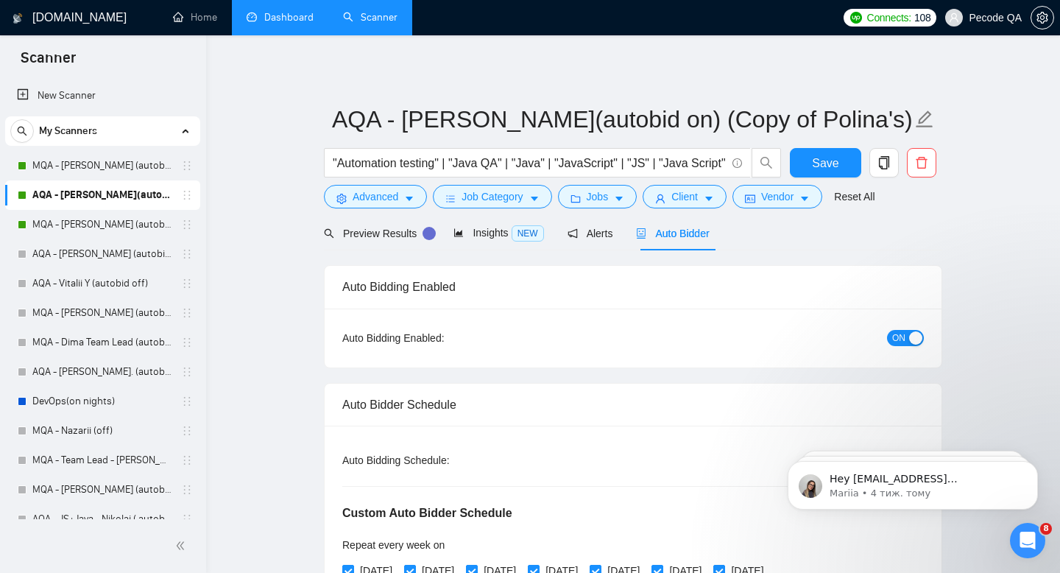
click at [291, 24] on link "Dashboard" at bounding box center [280, 17] width 67 height 13
